Goal: Transaction & Acquisition: Purchase product/service

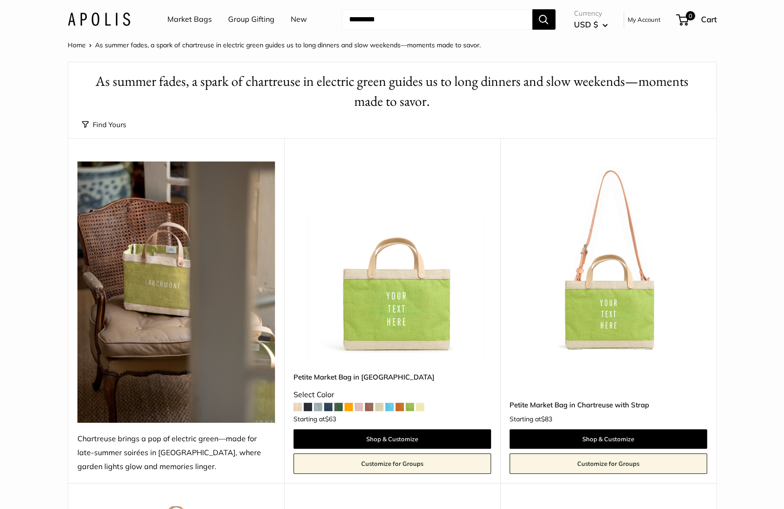
click at [181, 22] on link "Market Bags" at bounding box center [189, 20] width 45 height 14
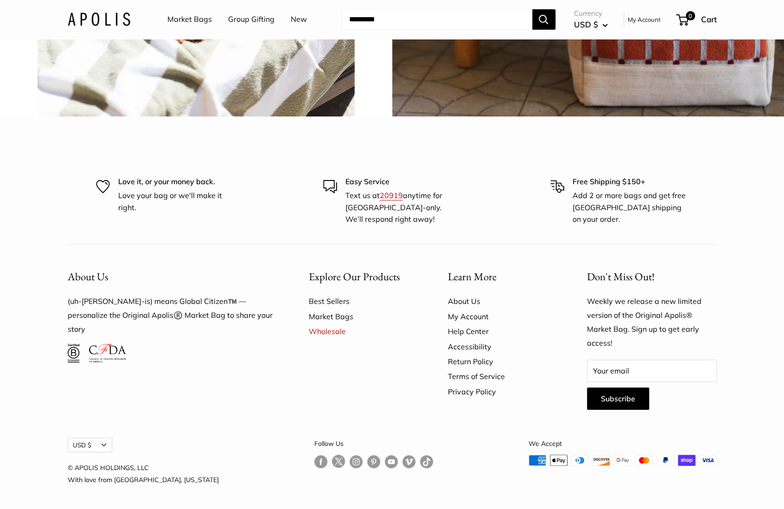
scroll to position [2679, 0]
click at [350, 461] on link "Follow us on Instagram" at bounding box center [356, 460] width 13 height 13
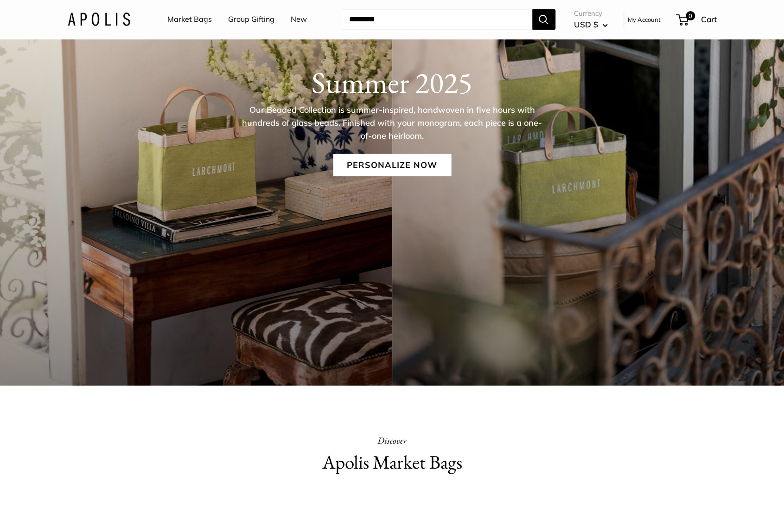
scroll to position [0, 0]
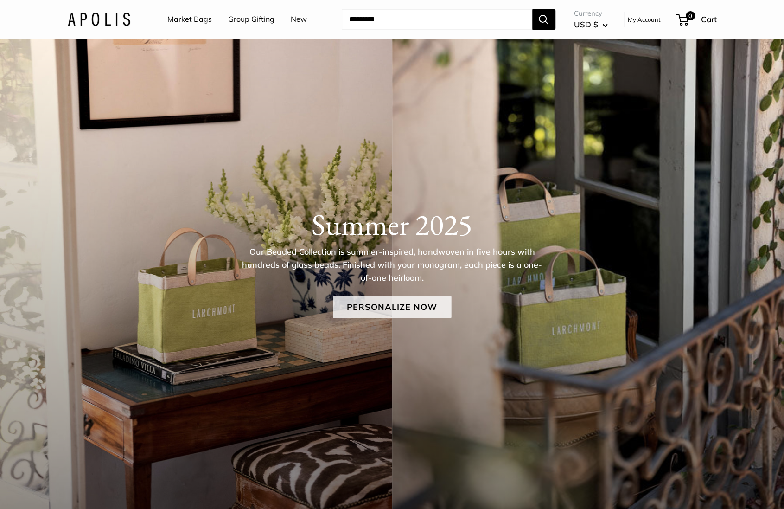
click at [396, 305] on link "Personalize Now" at bounding box center [392, 306] width 118 height 22
